Goal: Information Seeking & Learning: Learn about a topic

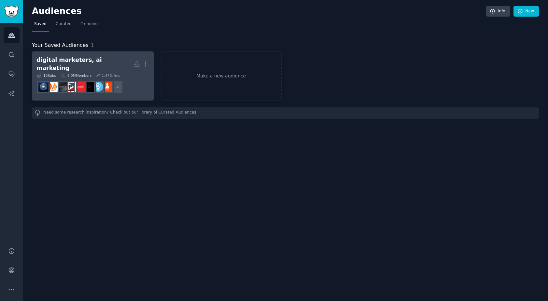
click at [75, 63] on div "digital marketers, ai marketing" at bounding box center [84, 64] width 97 height 16
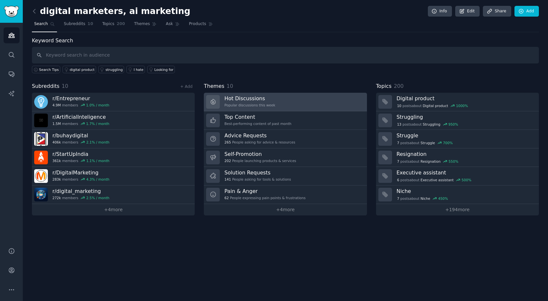
click at [275, 97] on link "Hot Discussions Popular discussions this week" at bounding box center [285, 102] width 163 height 19
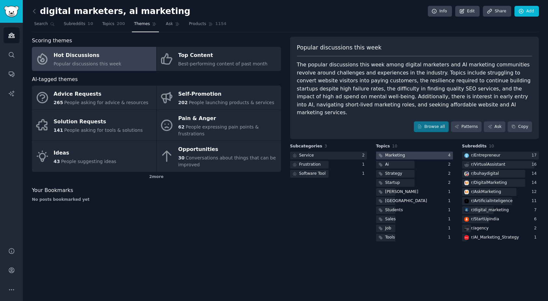
click at [412, 152] on div at bounding box center [414, 156] width 77 height 8
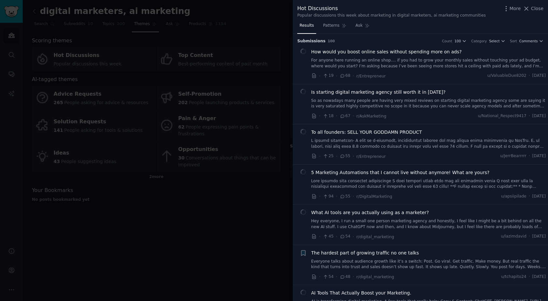
click at [414, 54] on span "How would you boost online sales without spending more on ads?" at bounding box center [386, 52] width 150 height 7
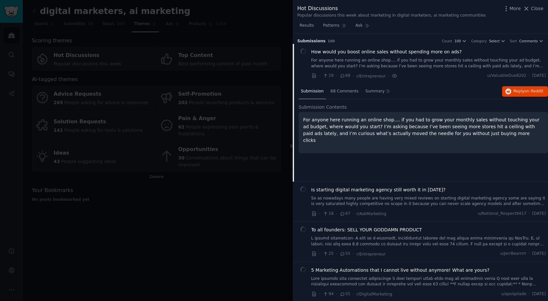
scroll to position [10, 0]
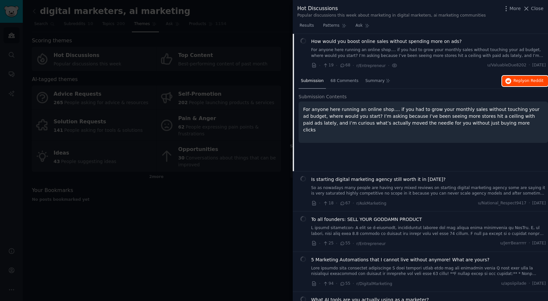
click at [528, 80] on span "on Reddit" at bounding box center [534, 80] width 19 height 5
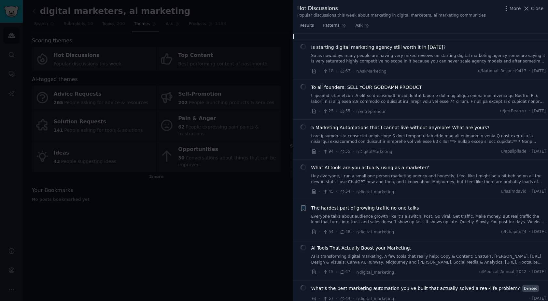
scroll to position [0, 0]
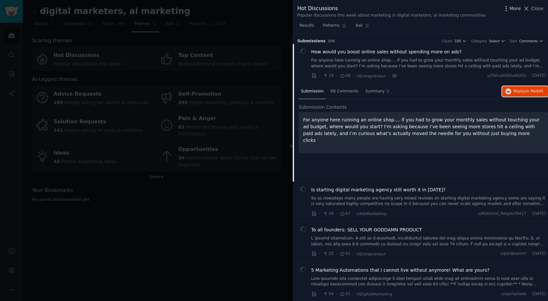
click at [519, 8] on span "More" at bounding box center [515, 8] width 11 height 7
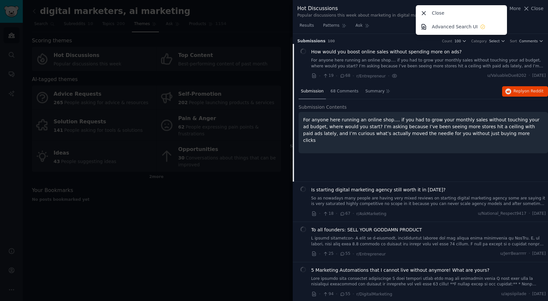
click at [523, 19] on div "Hot Discussions Popular discussions this week about marketing in digital market…" at bounding box center [420, 10] width 255 height 21
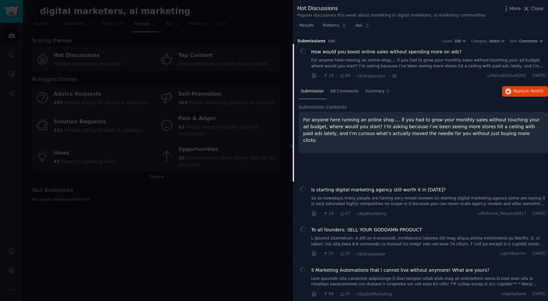
click at [246, 211] on div at bounding box center [274, 150] width 548 height 301
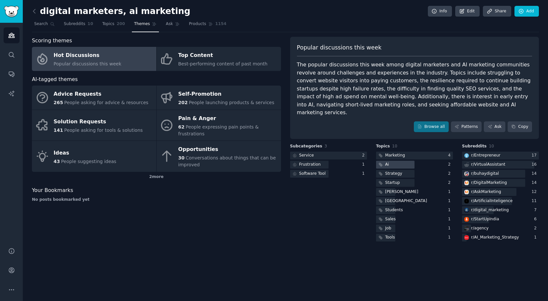
click at [403, 161] on div at bounding box center [395, 165] width 38 height 8
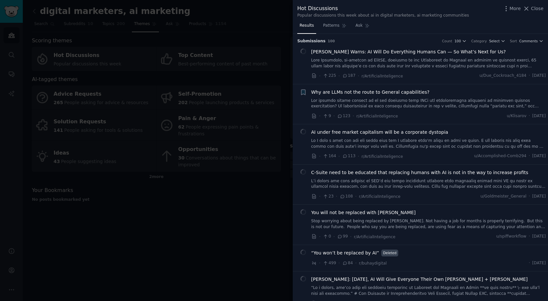
click at [416, 144] on link at bounding box center [428, 143] width 235 height 11
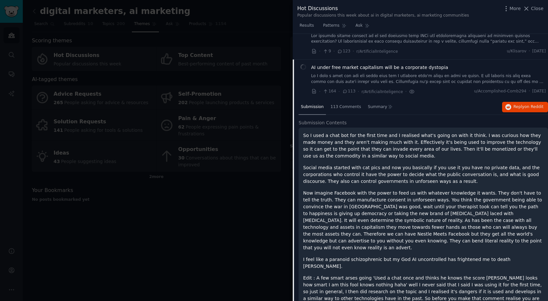
scroll to position [91, 0]
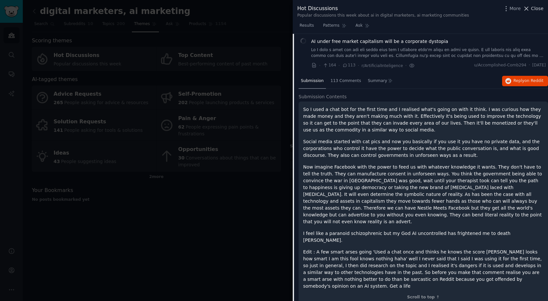
click at [528, 7] on icon at bounding box center [527, 9] width 4 height 4
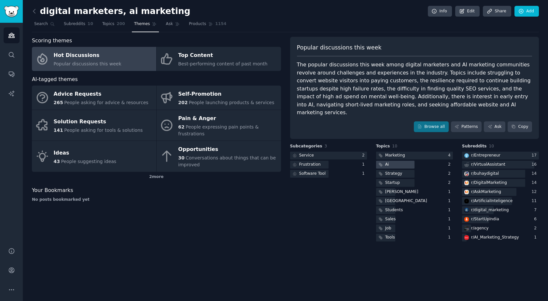
click at [387, 162] on div "Ai" at bounding box center [387, 165] width 4 height 6
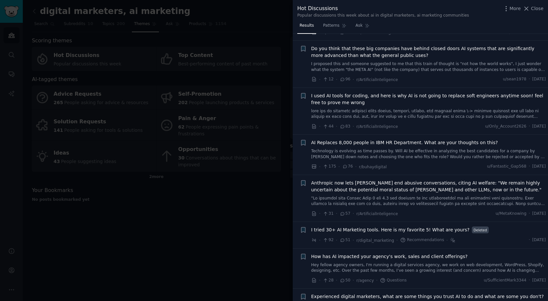
scroll to position [94, 0]
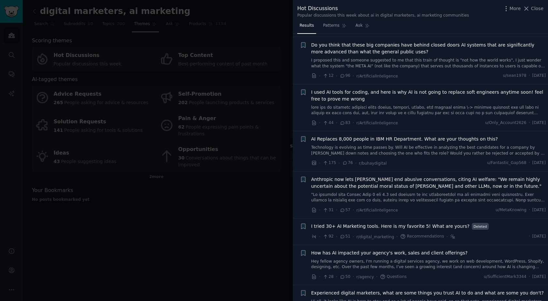
click at [414, 148] on link "Technology is evolving as time passes by. Will AI be effective in analyzing the…" at bounding box center [428, 150] width 235 height 11
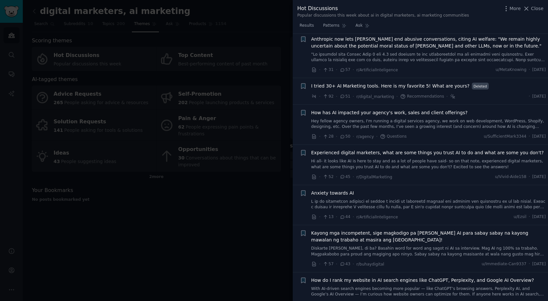
scroll to position [426, 0]
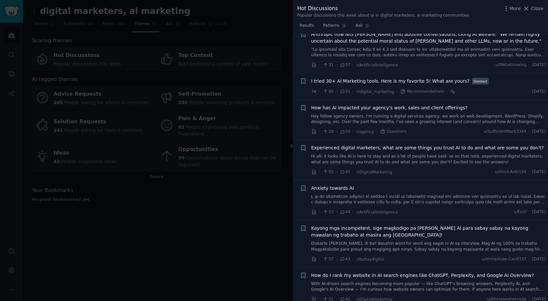
click at [442, 120] on link "Hey fellow agency owners, I'm running a digital services agency, we work on web…" at bounding box center [428, 119] width 235 height 11
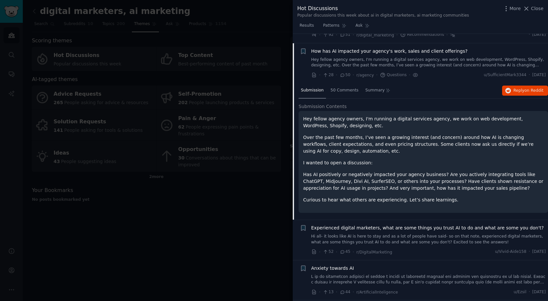
scroll to position [305, 0]
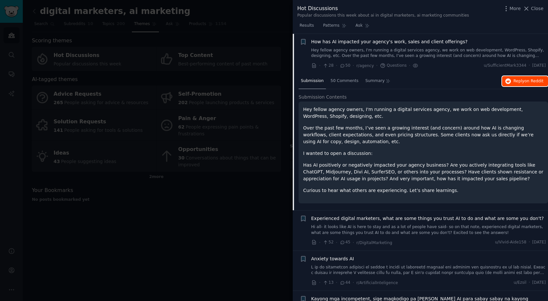
click at [516, 83] on span "Reply on Reddit" at bounding box center [529, 81] width 30 height 6
